Goal: Communication & Community: Share content

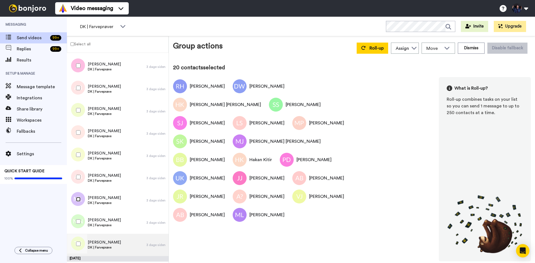
scroll to position [306, 0]
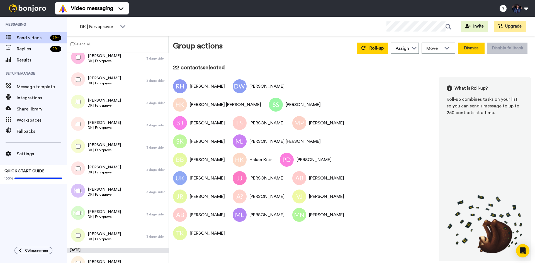
click at [479, 48] on button "Dismiss" at bounding box center [471, 48] width 27 height 11
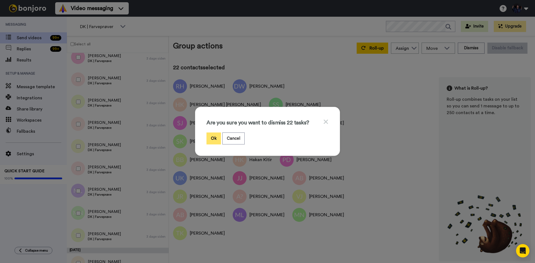
click at [218, 140] on button "Ok" at bounding box center [213, 139] width 14 height 12
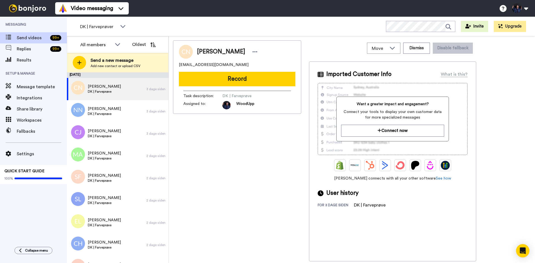
click at [32, 206] on div "Messaging Send videos 99 + Replies 99 + Results Setup & Manage Message template…" at bounding box center [33, 129] width 67 height 225
click at [47, 211] on div "Messaging Send videos 99 + Replies 99 + Results Setup & Manage Message template…" at bounding box center [33, 129] width 67 height 225
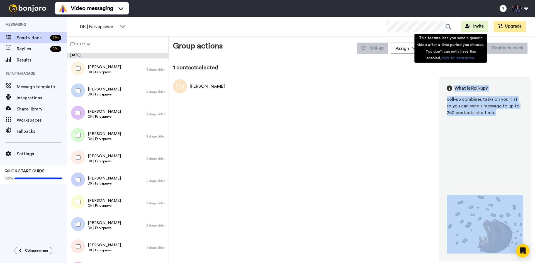
drag, startPoint x: 476, startPoint y: 48, endPoint x: 319, endPoint y: 147, distance: 185.7
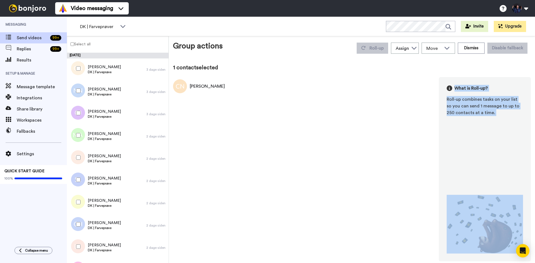
click at [374, 126] on div "Claus Nielsen What is Roll-up? Roll-up combines tasks on your list so you can s…" at bounding box center [352, 169] width 358 height 184
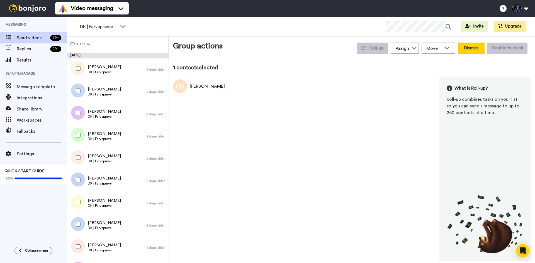
click at [465, 46] on button "Dismiss" at bounding box center [471, 48] width 27 height 11
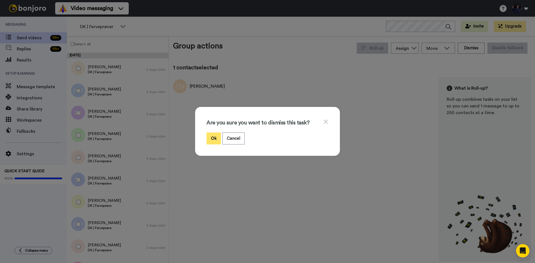
click at [210, 139] on button "Ok" at bounding box center [213, 139] width 14 height 12
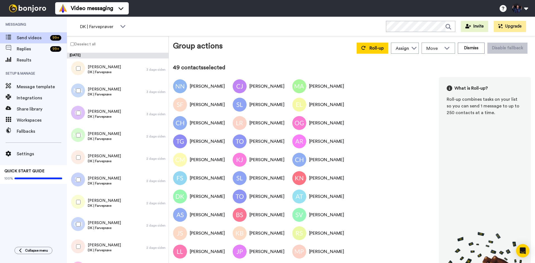
click at [75, 91] on div at bounding box center [77, 91] width 20 height 20
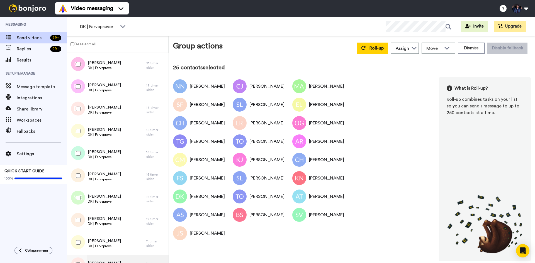
scroll to position [904, 0]
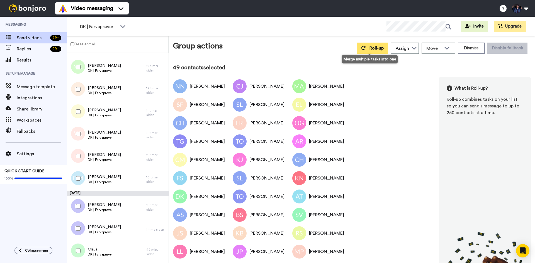
click at [369, 48] on span "Roll-up" at bounding box center [376, 48] width 14 height 4
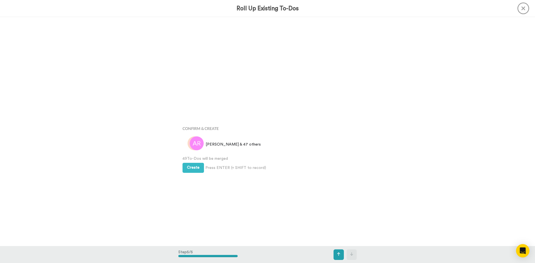
scroll to position [917, 0]
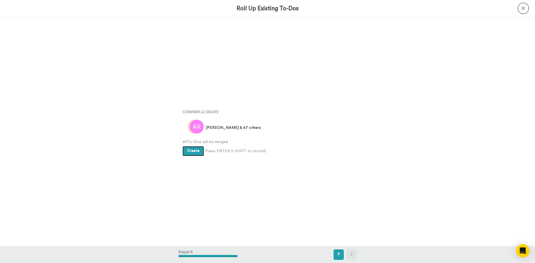
click at [197, 150] on span "Create" at bounding box center [193, 151] width 13 height 4
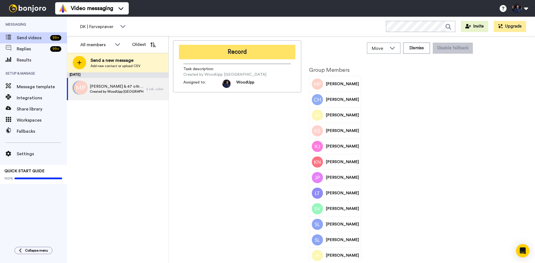
click at [216, 51] on button "Record" at bounding box center [237, 52] width 116 height 14
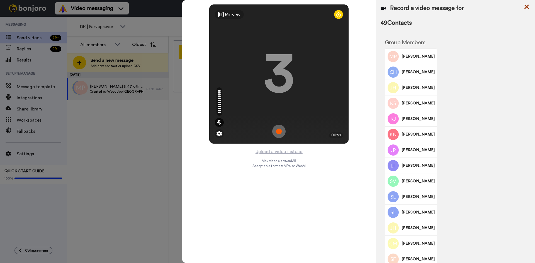
click at [528, 8] on icon at bounding box center [526, 7] width 4 height 4
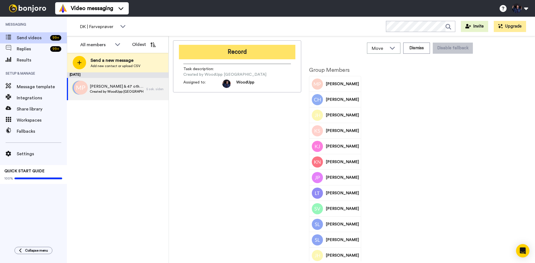
click at [249, 50] on button "Record" at bounding box center [237, 52] width 116 height 14
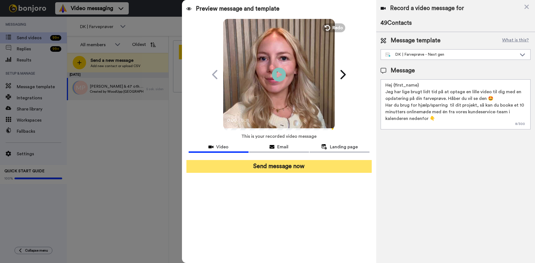
click at [269, 169] on button "Send message now" at bounding box center [278, 166] width 185 height 13
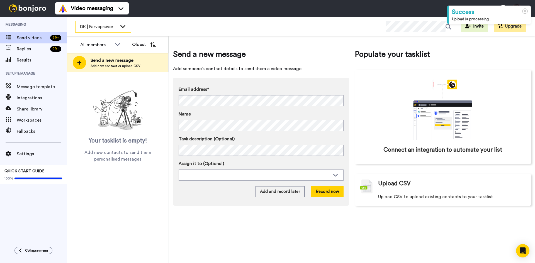
drag, startPoint x: 0, startPoint y: 0, endPoint x: 121, endPoint y: 28, distance: 124.7
click at [121, 28] on icon at bounding box center [123, 26] width 7 height 6
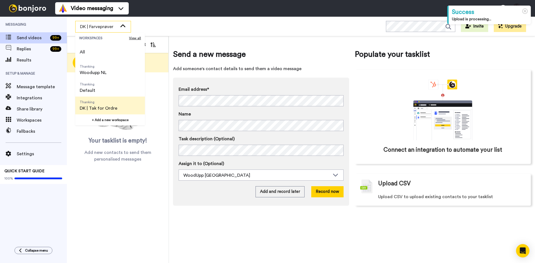
click at [110, 109] on span "DK | Tak for Ordre" at bounding box center [99, 108] width 38 height 7
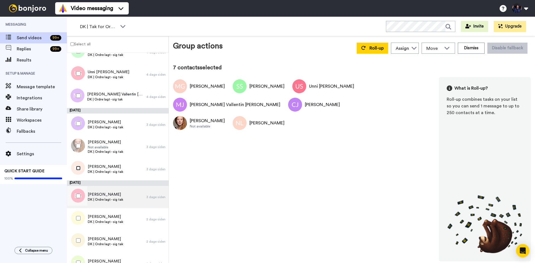
scroll to position [56, 0]
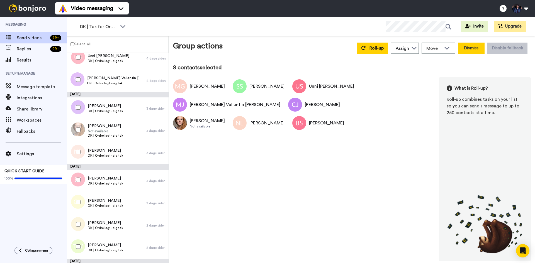
click at [468, 52] on button "Dismiss" at bounding box center [471, 48] width 27 height 11
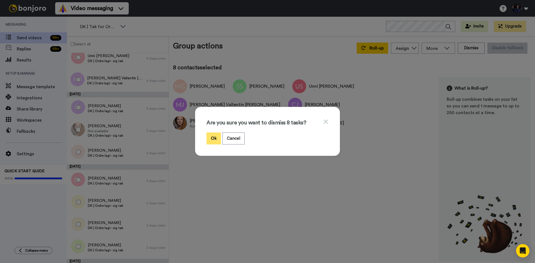
click at [212, 140] on button "Ok" at bounding box center [213, 139] width 14 height 12
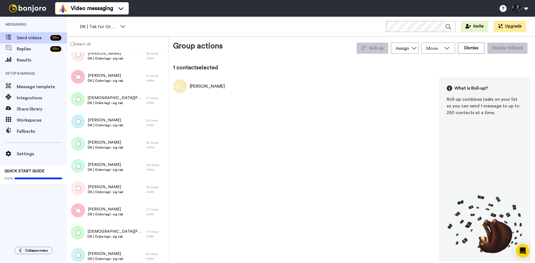
scroll to position [614, 0]
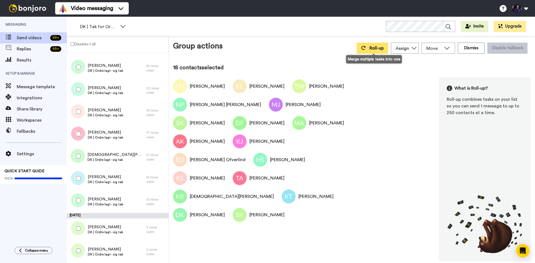
click at [375, 47] on span "Roll-up" at bounding box center [376, 48] width 14 height 4
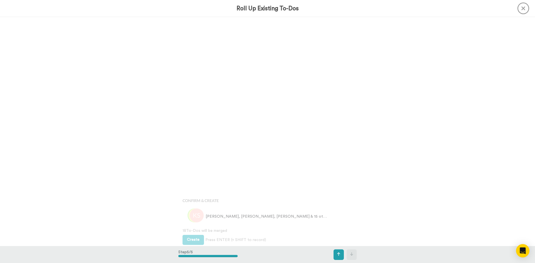
scroll to position [917, 0]
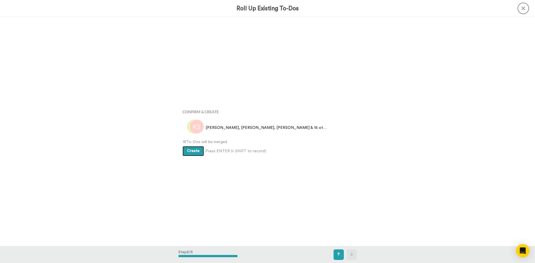
click at [188, 149] on span "Create" at bounding box center [193, 151] width 13 height 4
click at [474, 183] on div "Bonjoros To Roll Up Michael Andersen DK | Ordre lagt - sig tak 1 dag siden Tomm…" at bounding box center [267, 131] width 535 height 229
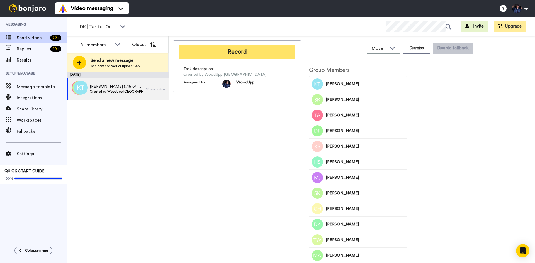
click at [249, 53] on button "Record" at bounding box center [237, 52] width 116 height 14
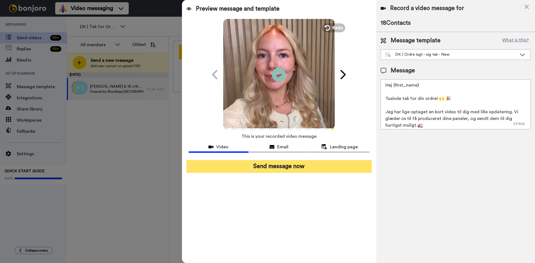
click at [278, 164] on button "Send message now" at bounding box center [278, 166] width 185 height 13
